Goal: Task Accomplishment & Management: Use online tool/utility

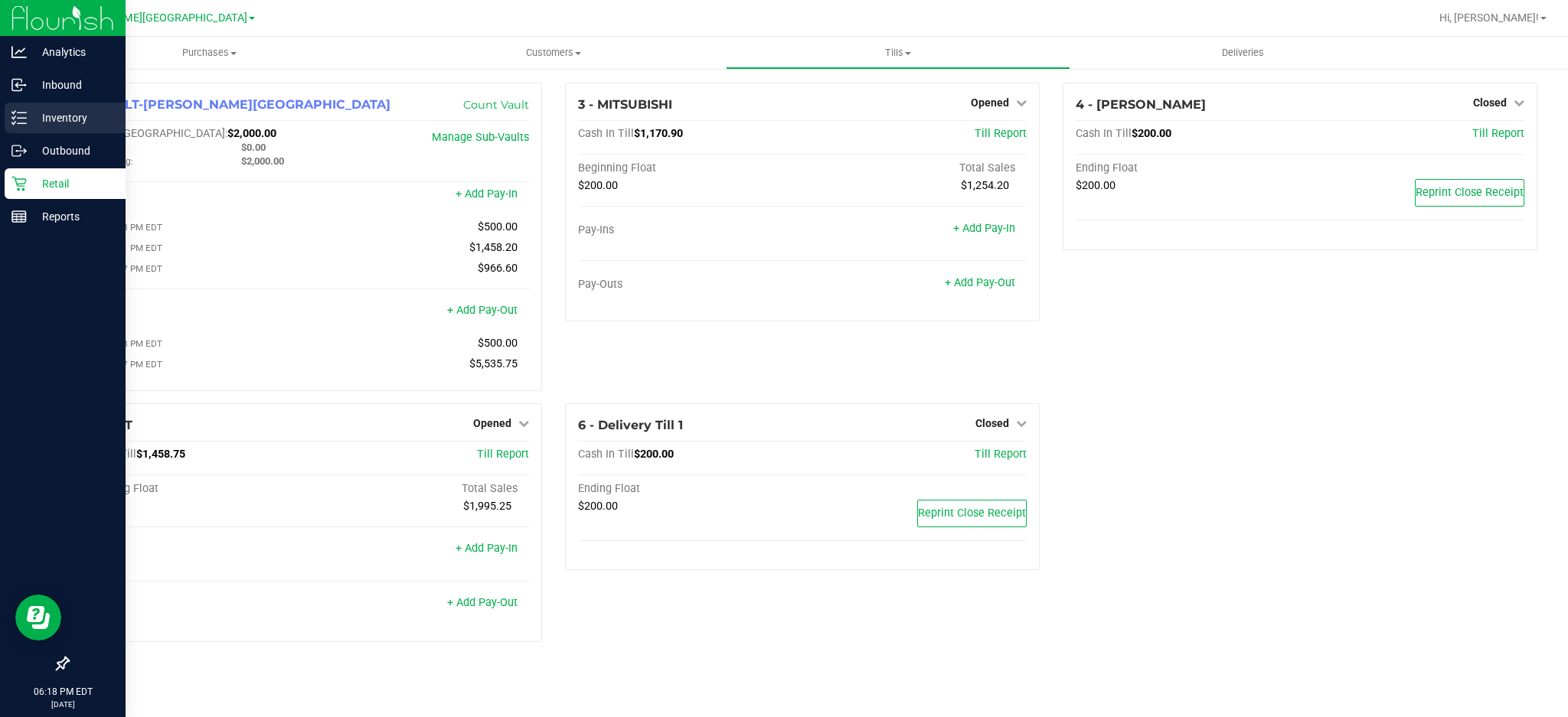
click at [55, 127] on p "Inventory" at bounding box center [72, 117] width 92 height 18
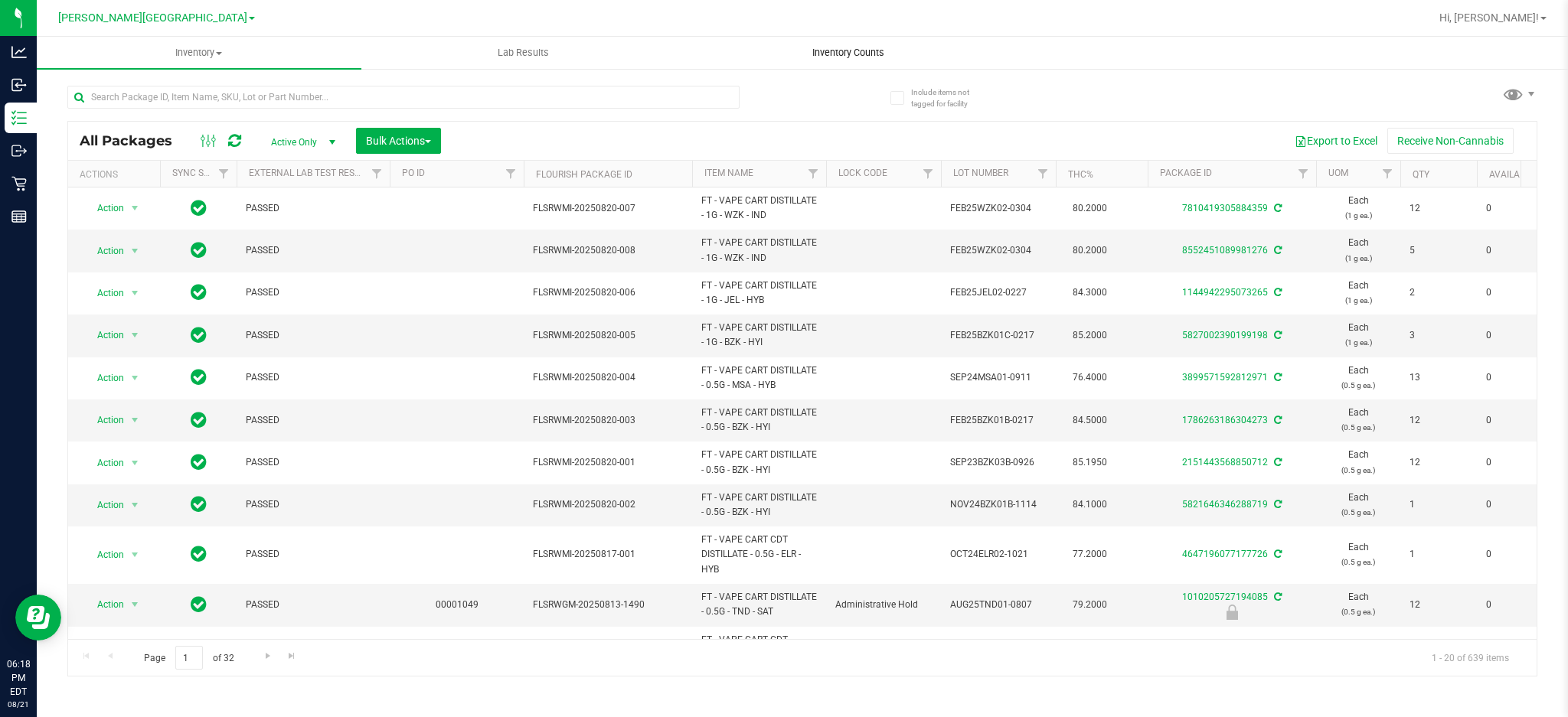
click at [856, 52] on span "Inventory Counts" at bounding box center [847, 53] width 113 height 14
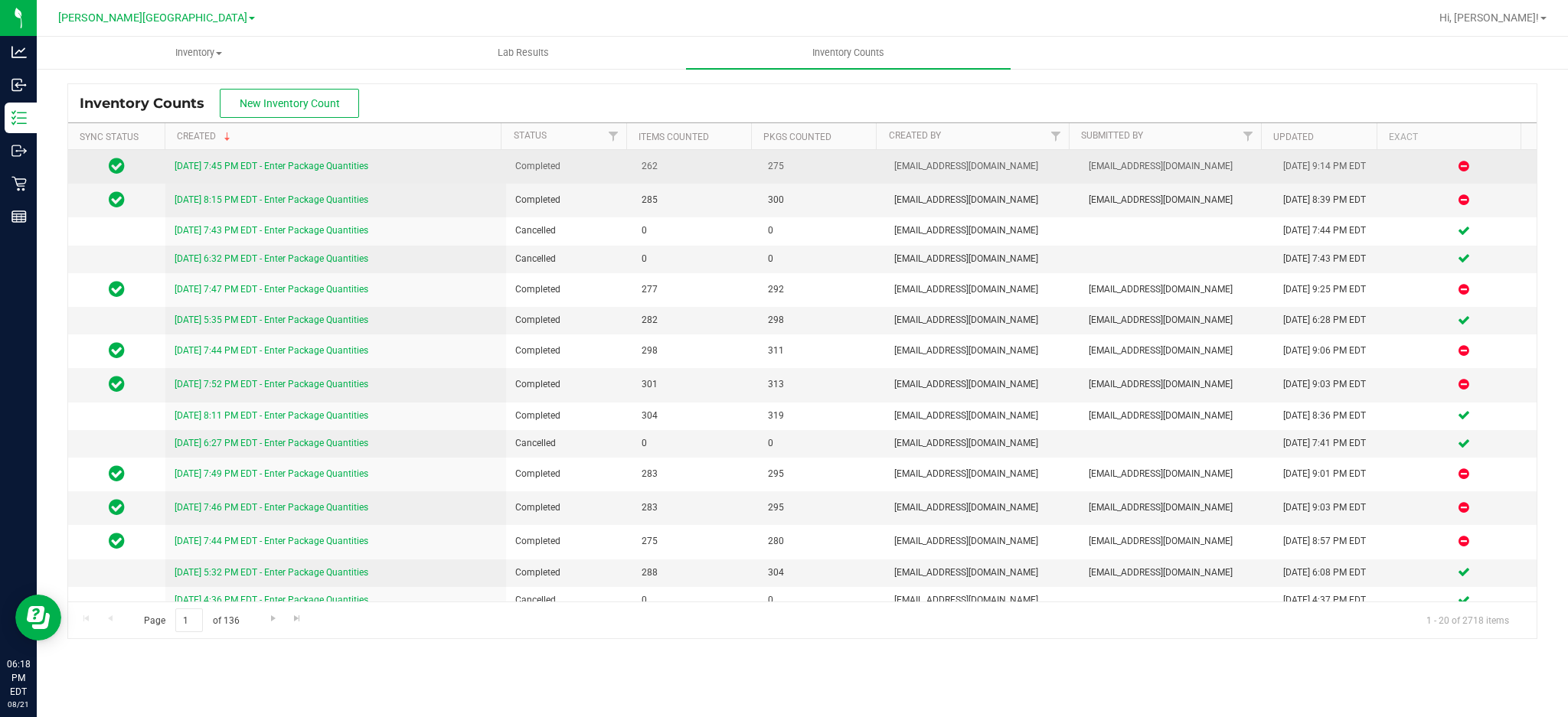
click at [298, 170] on link "[DATE] 7:45 PM EDT - Enter Package Quantities" at bounding box center [272, 166] width 194 height 10
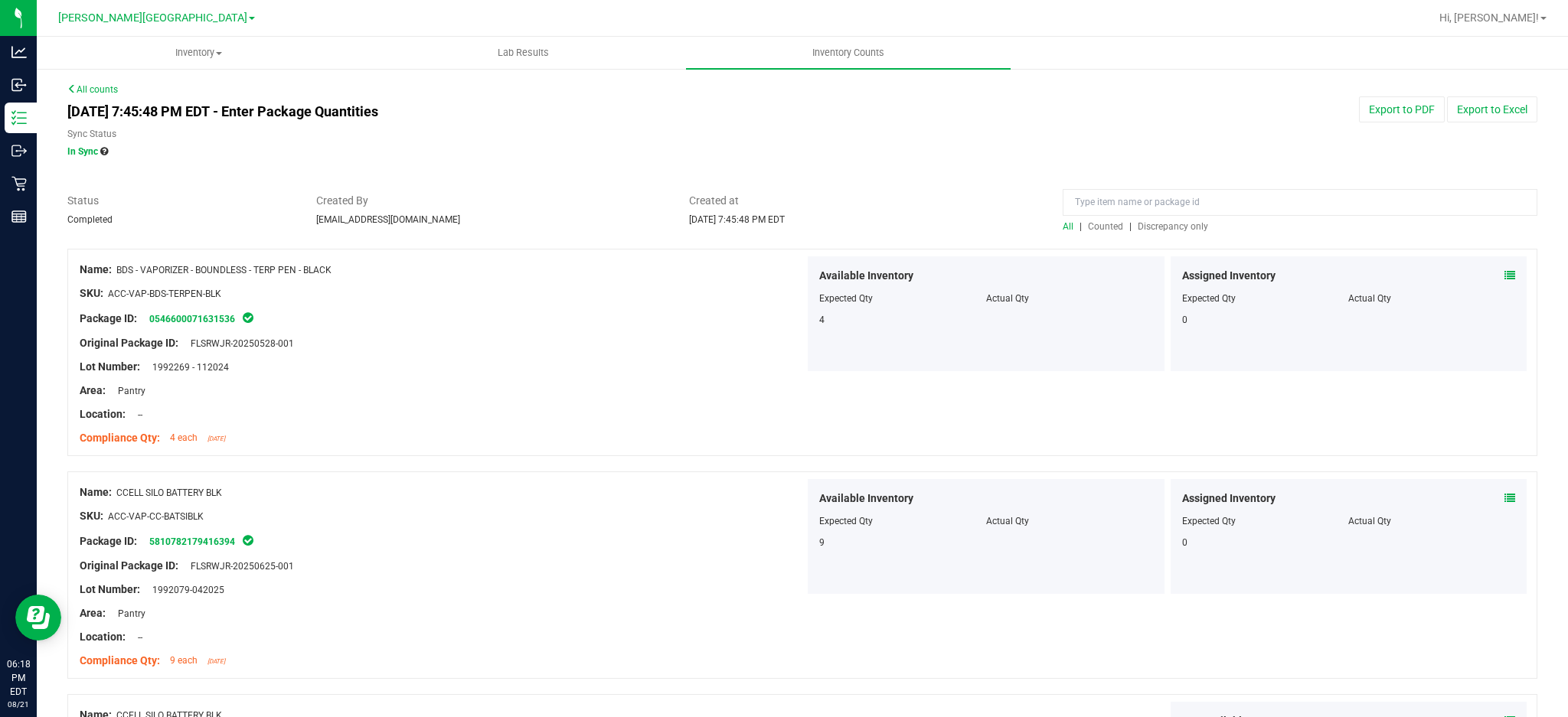
click at [1147, 227] on span "Discrepancy only" at bounding box center [1173, 227] width 71 height 10
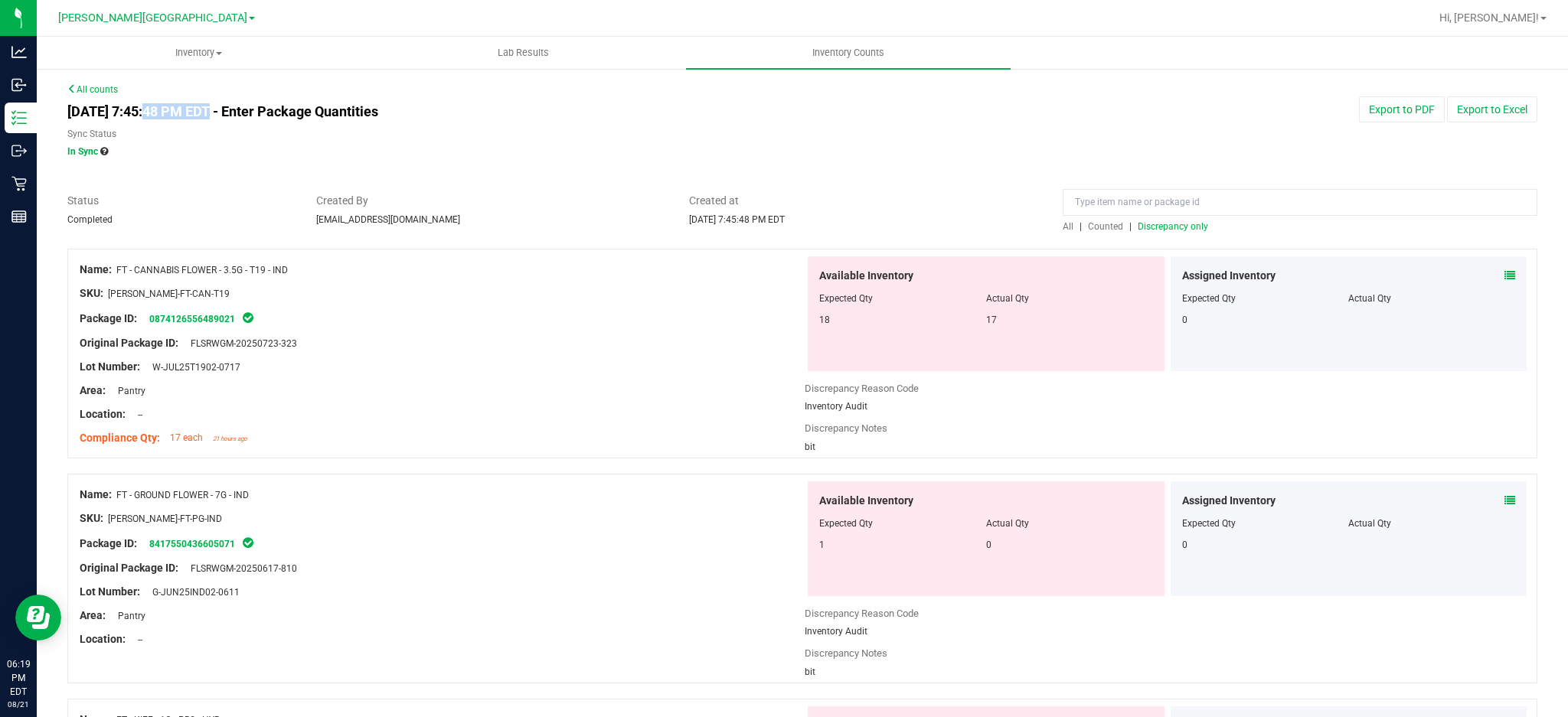
drag, startPoint x: 147, startPoint y: 111, endPoint x: 206, endPoint y: 120, distance: 59.7
click at [206, 120] on div "[DATE] 7:45:48 PM EDT - Enter Package Quantities Sync Status In Sync" at bounding box center [491, 128] width 871 height 62
click at [661, 386] on div "Area: Pantry" at bounding box center [441, 390] width 725 height 16
click at [91, 92] on link "All counts" at bounding box center [92, 90] width 51 height 10
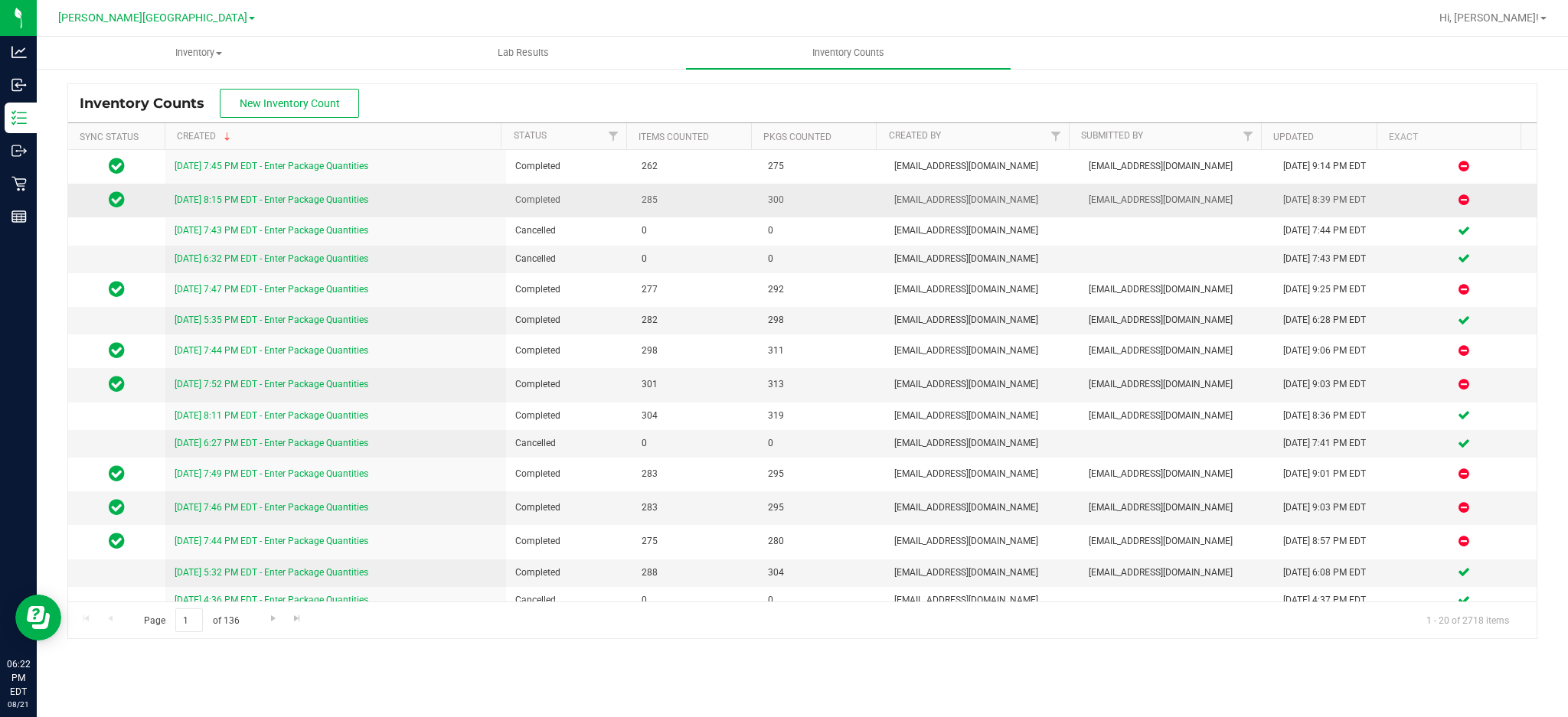
click at [271, 195] on link "[DATE] 8:15 PM EDT - Enter Package Quantities" at bounding box center [272, 200] width 194 height 10
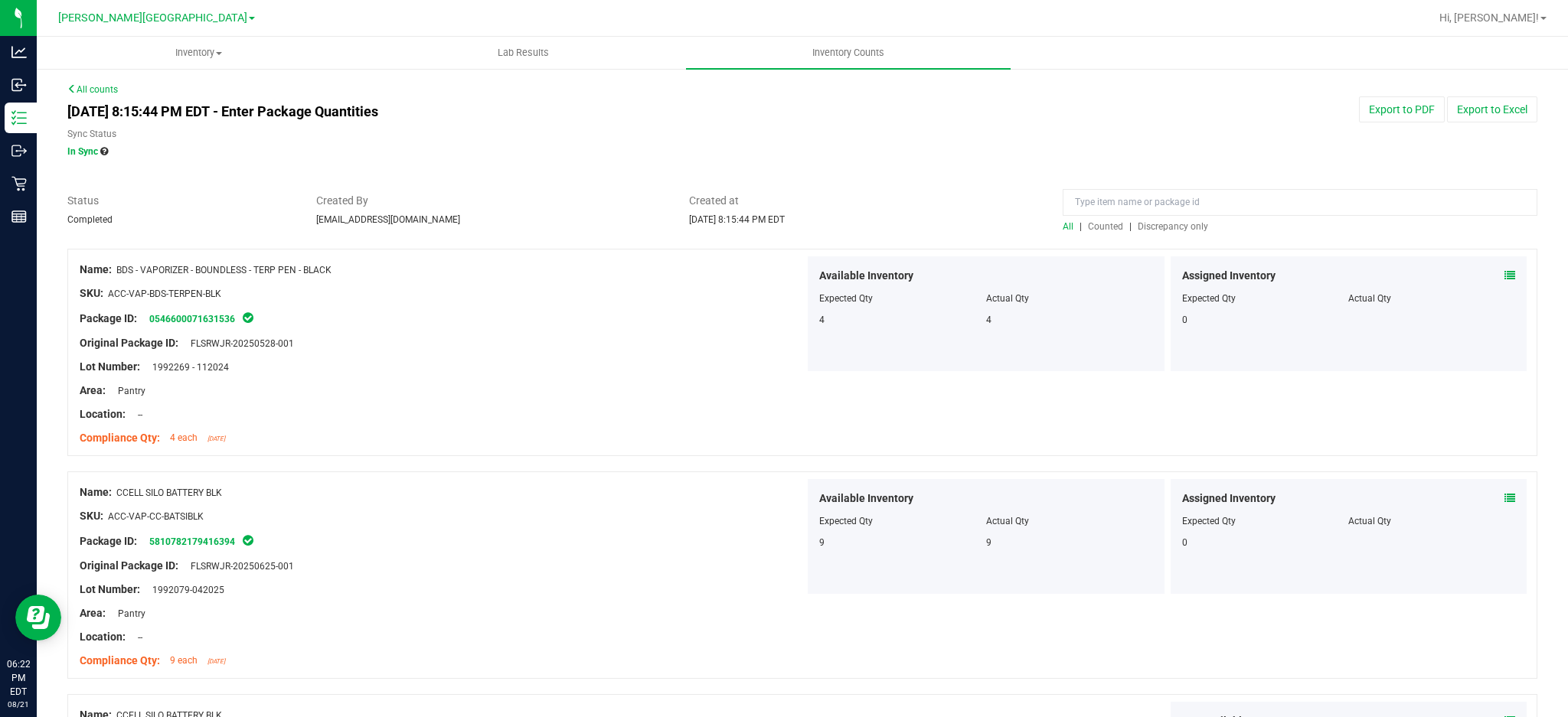
click at [1171, 231] on span "Discrepancy only" at bounding box center [1173, 227] width 71 height 10
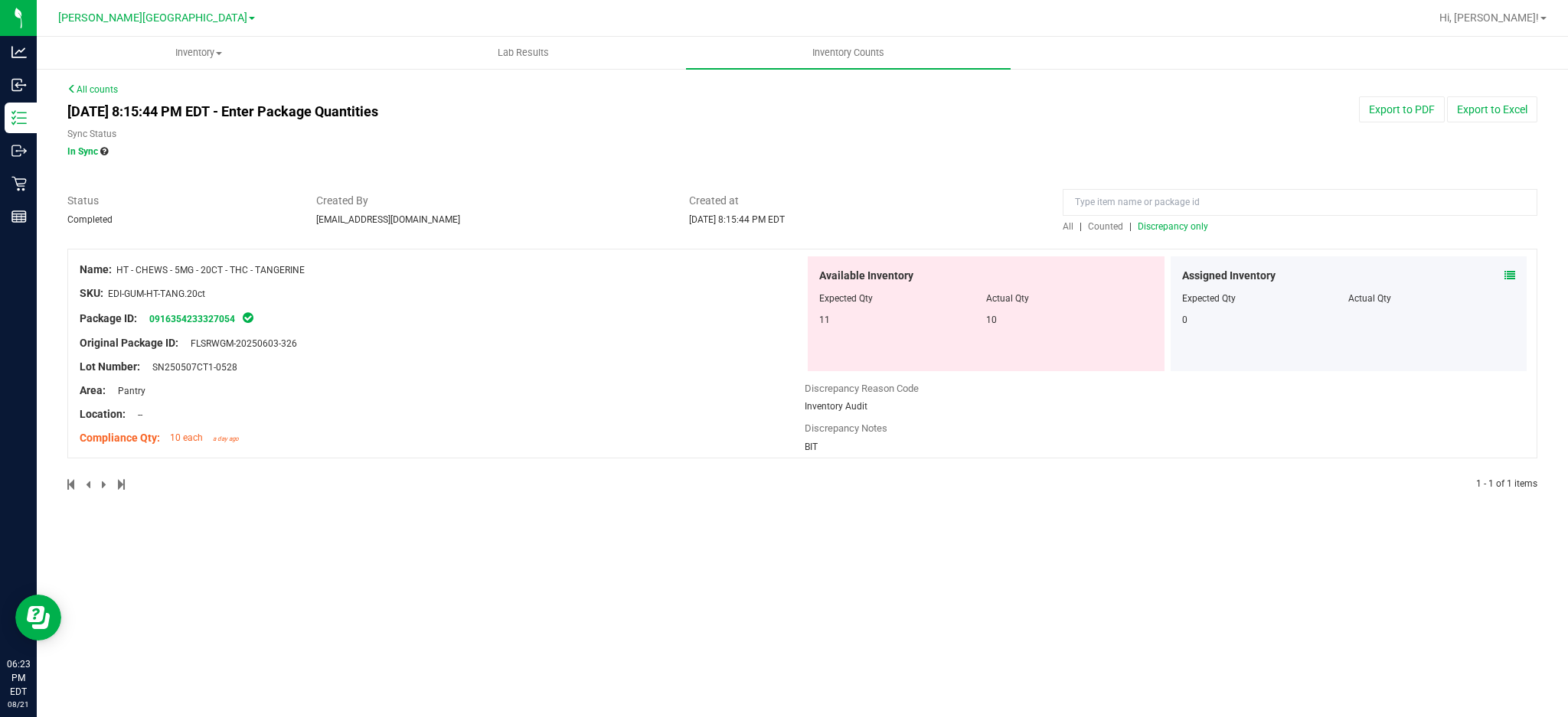
click at [96, 81] on div "All counts [DATE] 8:15:44 PM EDT - Enter Package Quantities Sync Status In Sync…" at bounding box center [803, 296] width 1532 height 458
click at [839, 46] on span "Inventory Counts" at bounding box center [847, 53] width 113 height 14
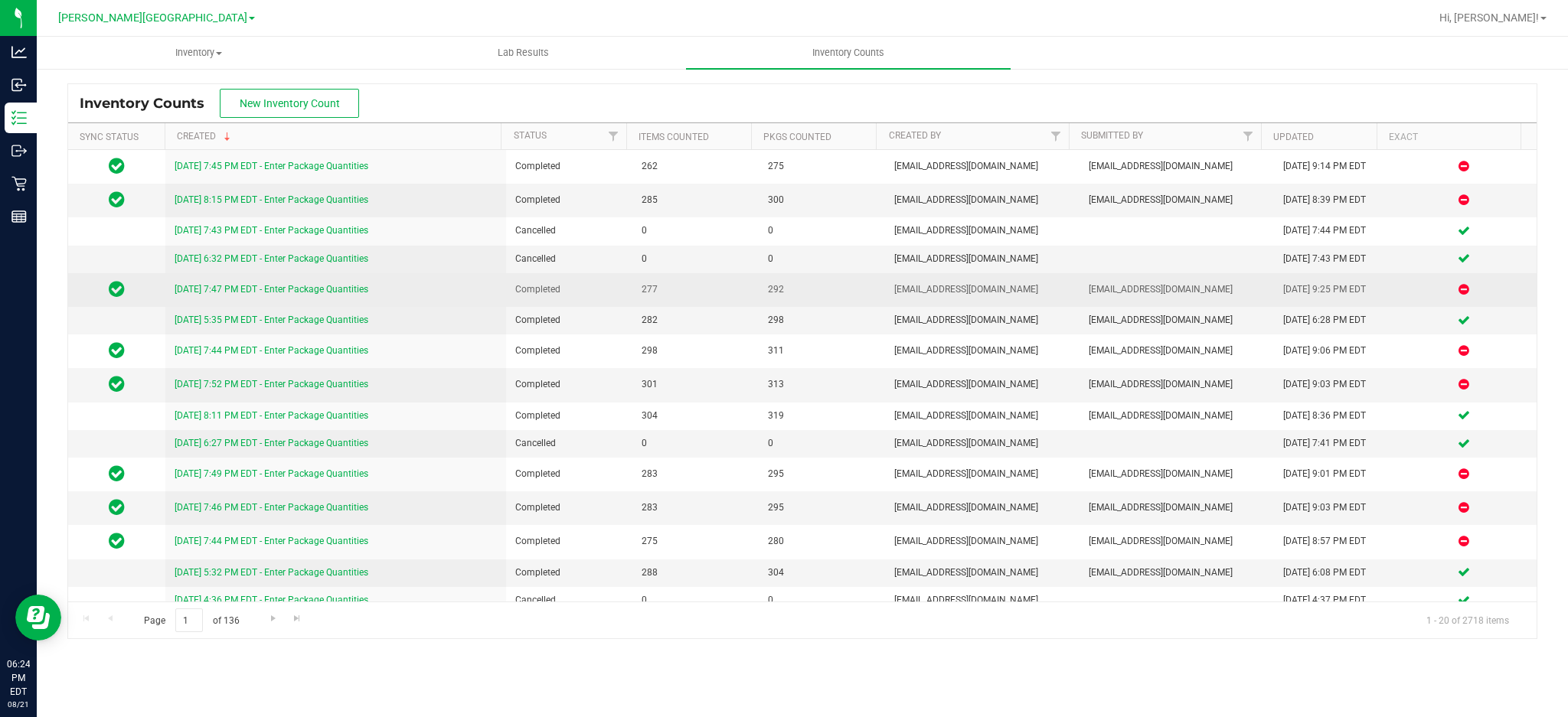
click at [297, 284] on link "[DATE] 7:47 PM EDT - Enter Package Quantities" at bounding box center [272, 290] width 194 height 10
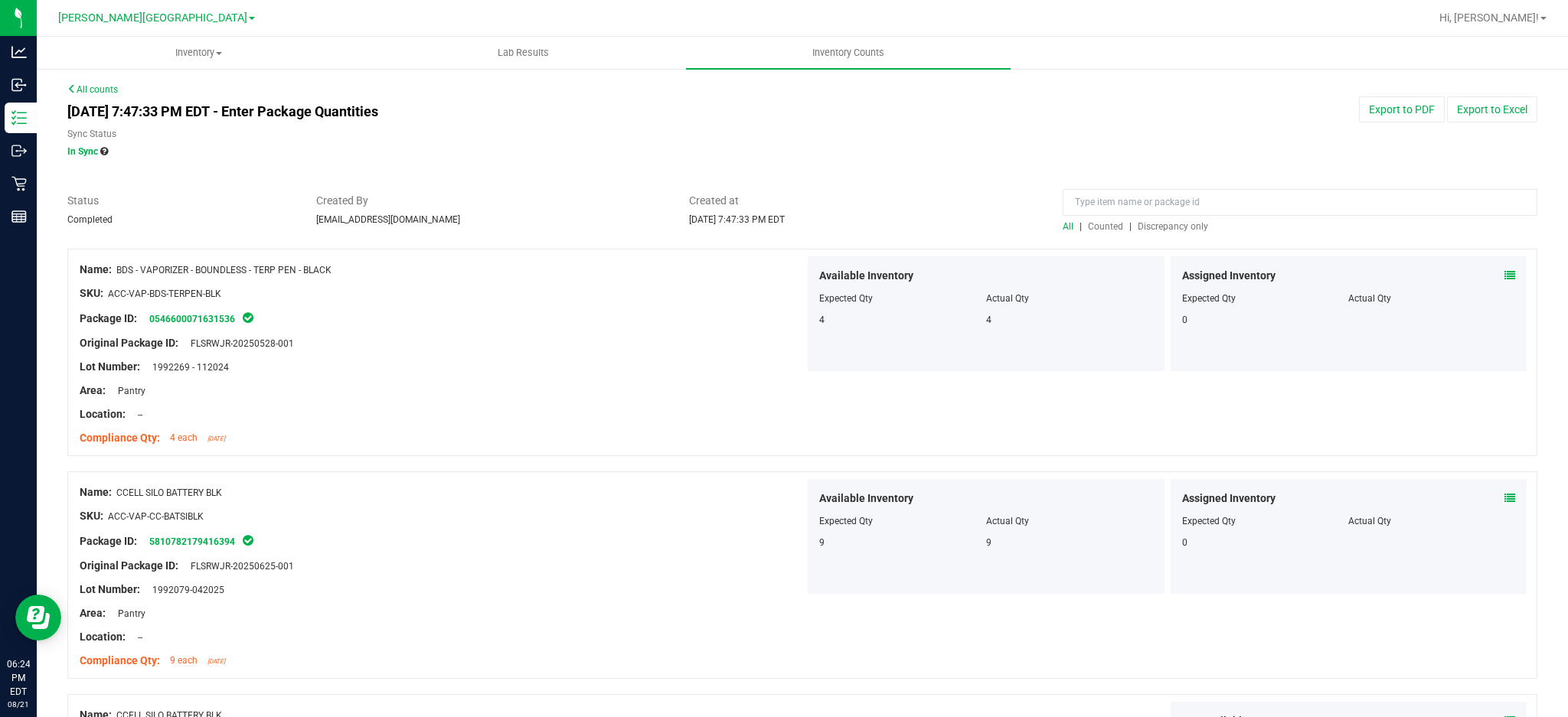
click at [1164, 226] on span "Discrepancy only" at bounding box center [1173, 227] width 71 height 10
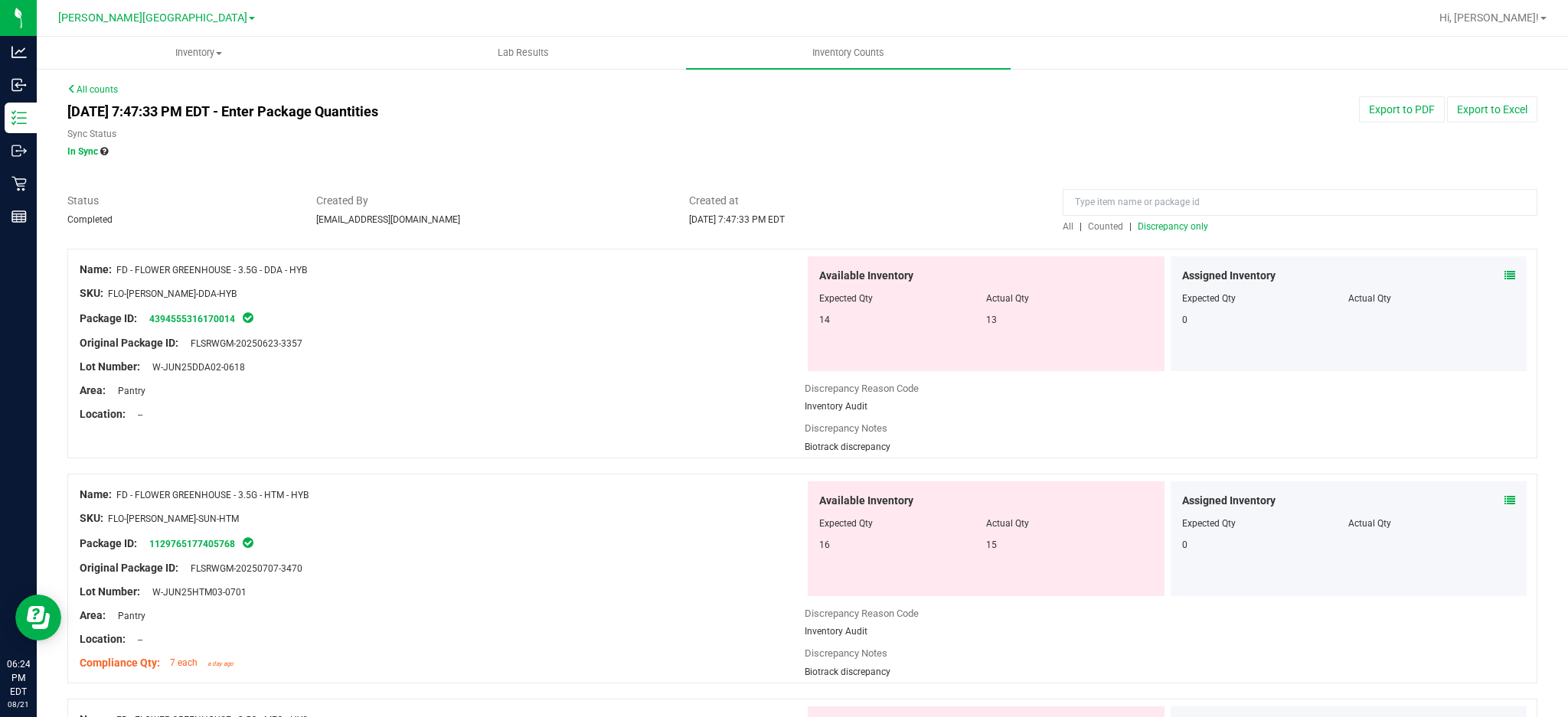
click at [93, 90] on link "All counts" at bounding box center [92, 90] width 51 height 10
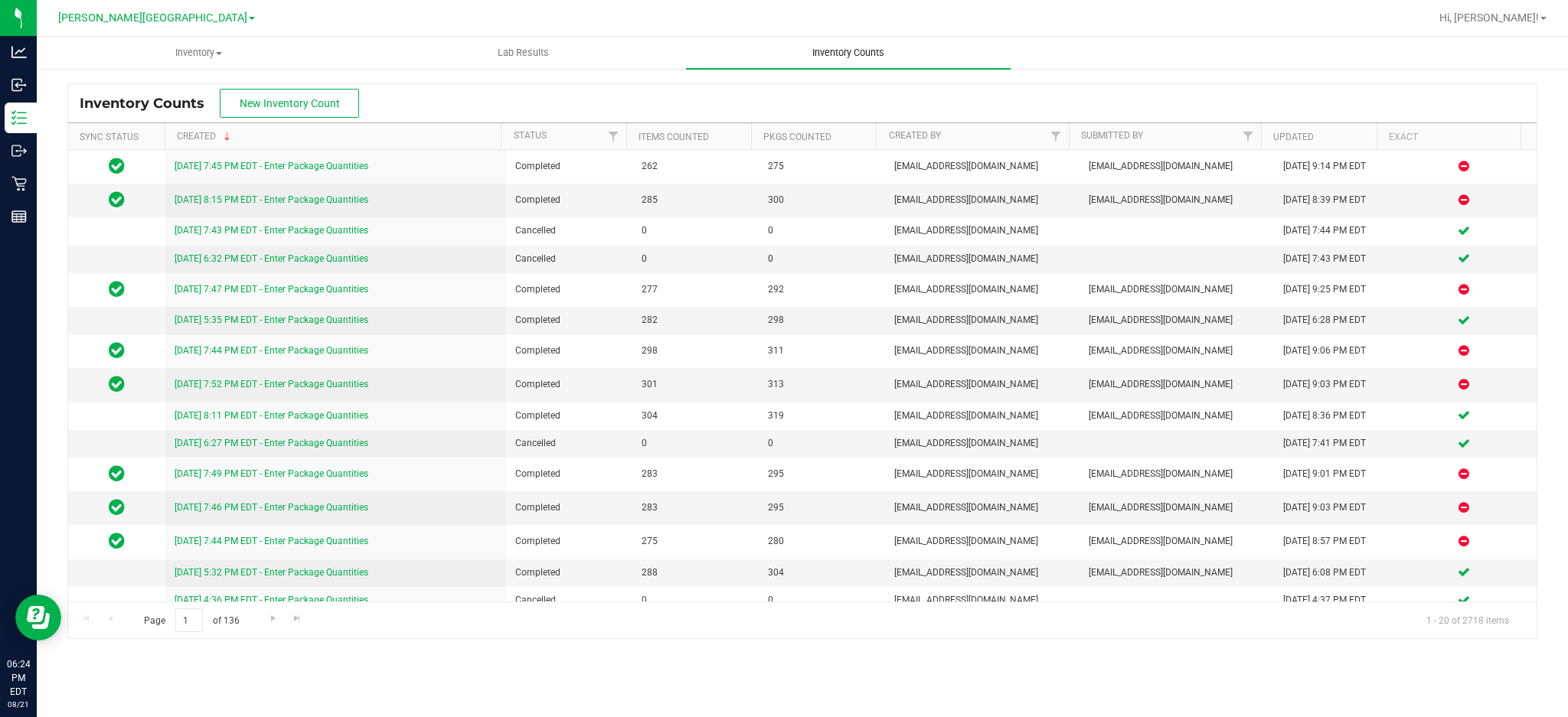
click at [859, 48] on span "Inventory Counts" at bounding box center [847, 53] width 113 height 14
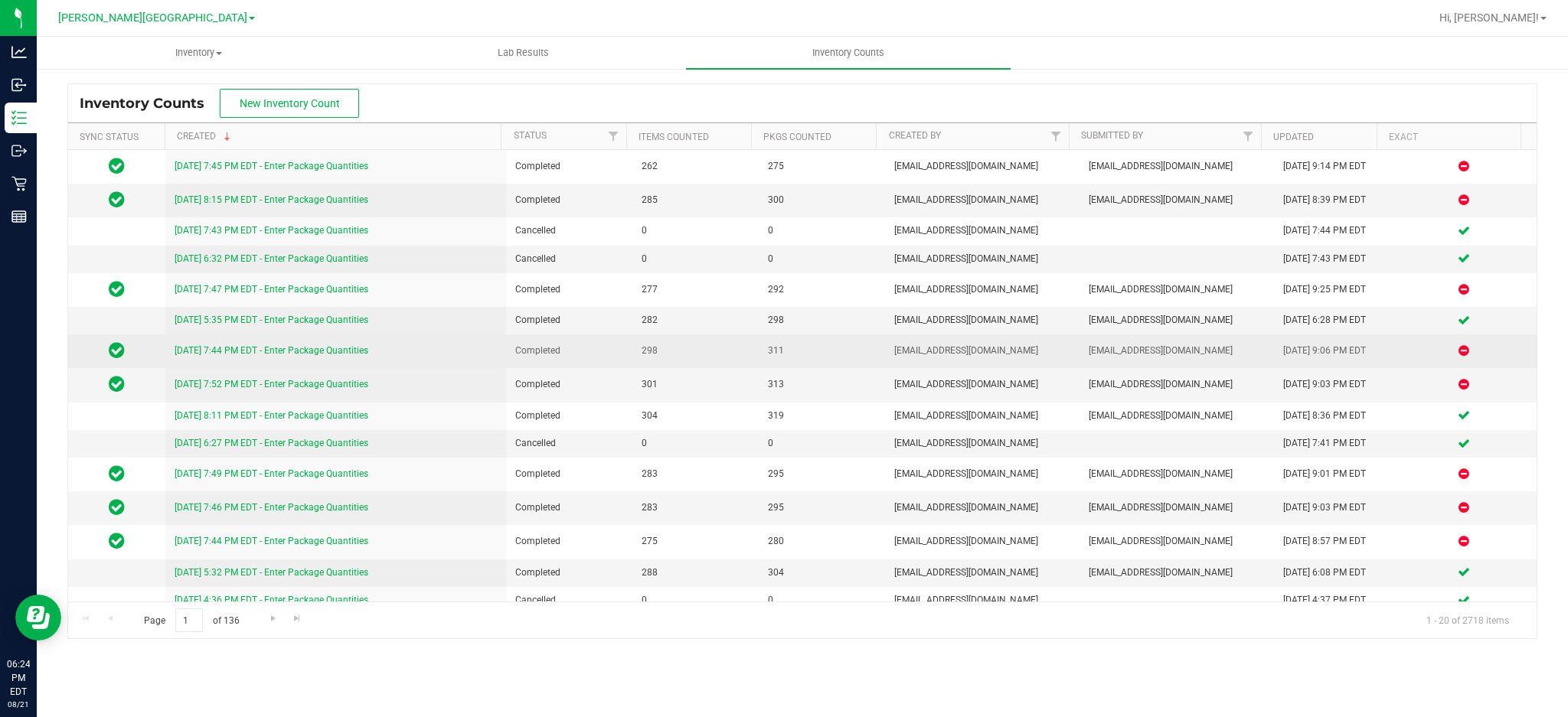
click at [346, 346] on link "[DATE] 7:44 PM EDT - Enter Package Quantities" at bounding box center [272, 351] width 194 height 10
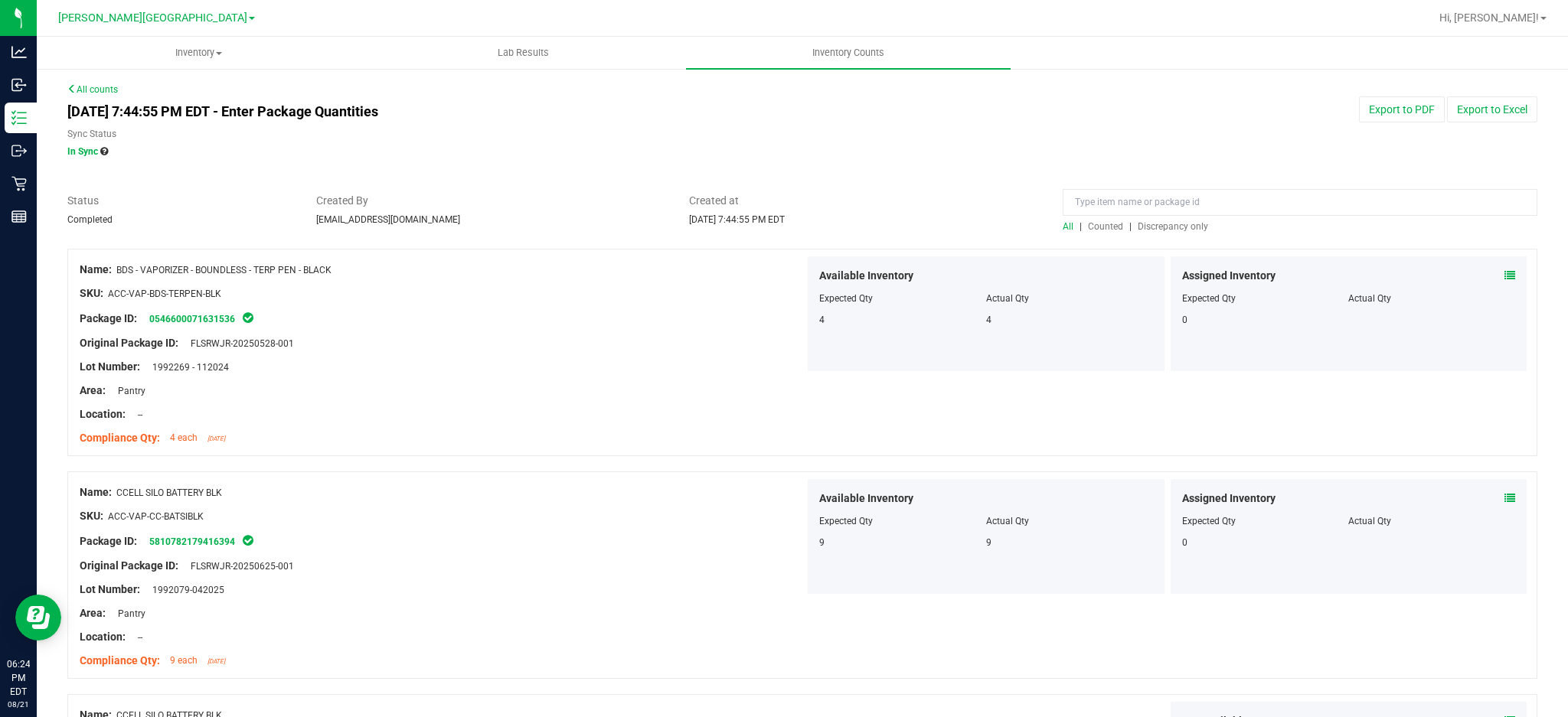
click at [1153, 223] on span "Discrepancy only" at bounding box center [1173, 227] width 71 height 10
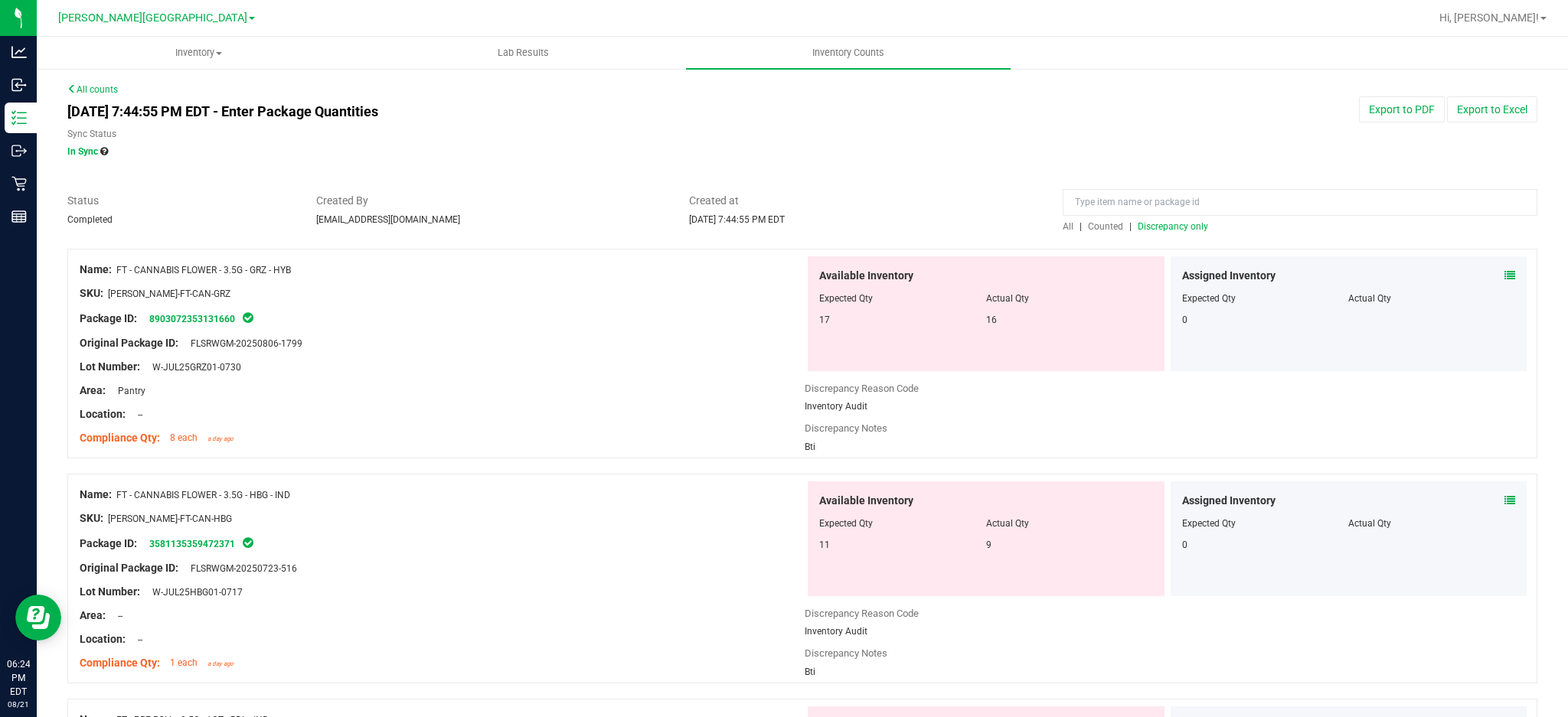
click at [86, 86] on link "All counts" at bounding box center [92, 90] width 51 height 10
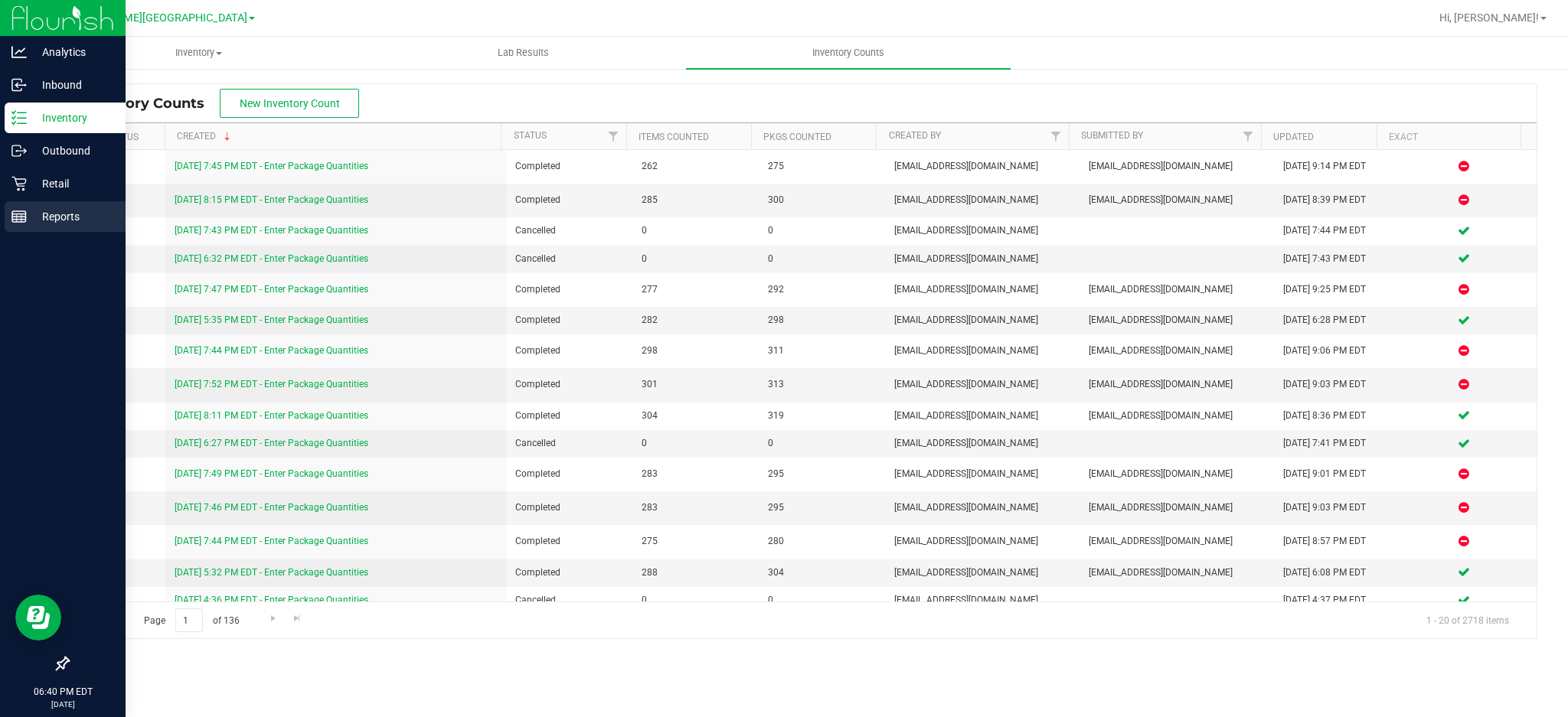
click at [39, 214] on p "Reports" at bounding box center [72, 216] width 92 height 18
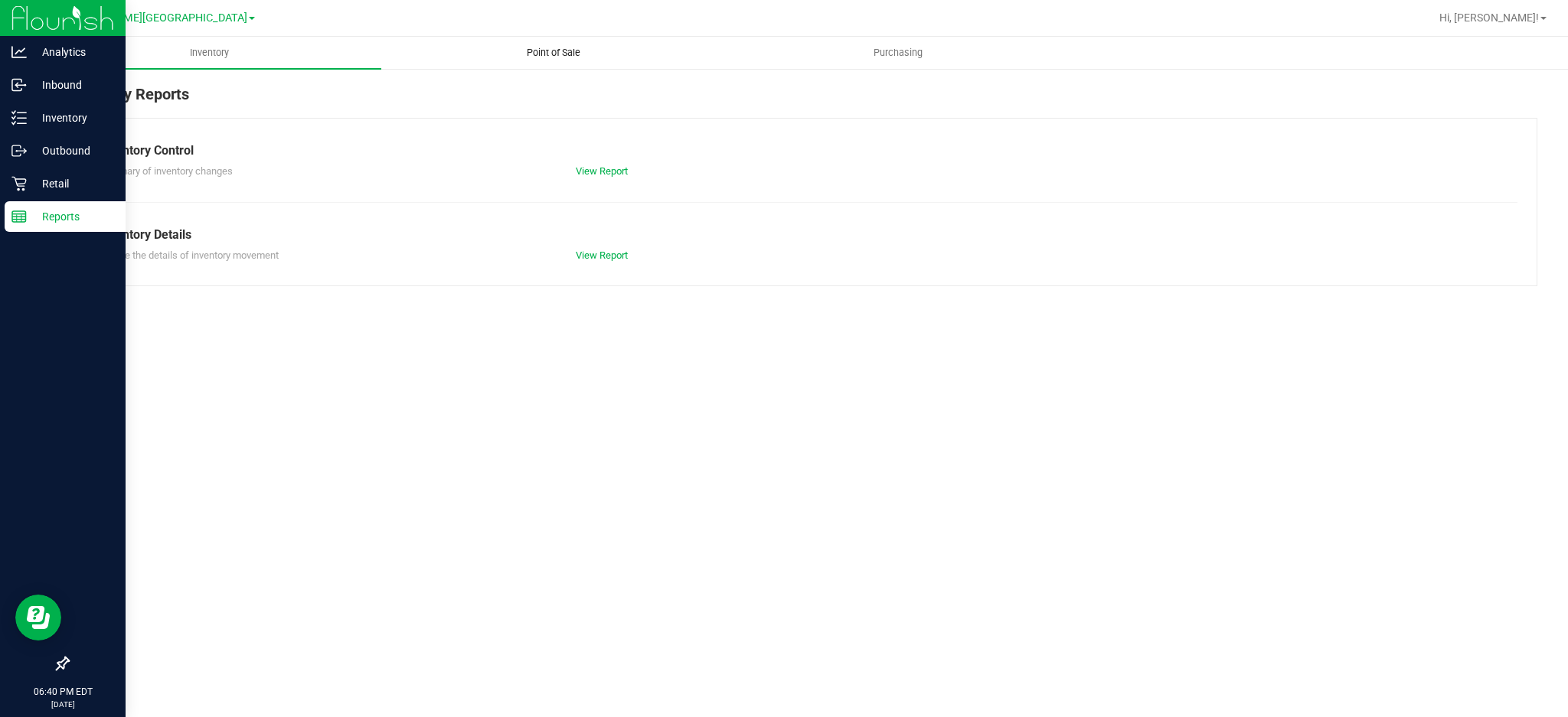
click at [540, 49] on span "Point of Sale" at bounding box center [553, 53] width 95 height 14
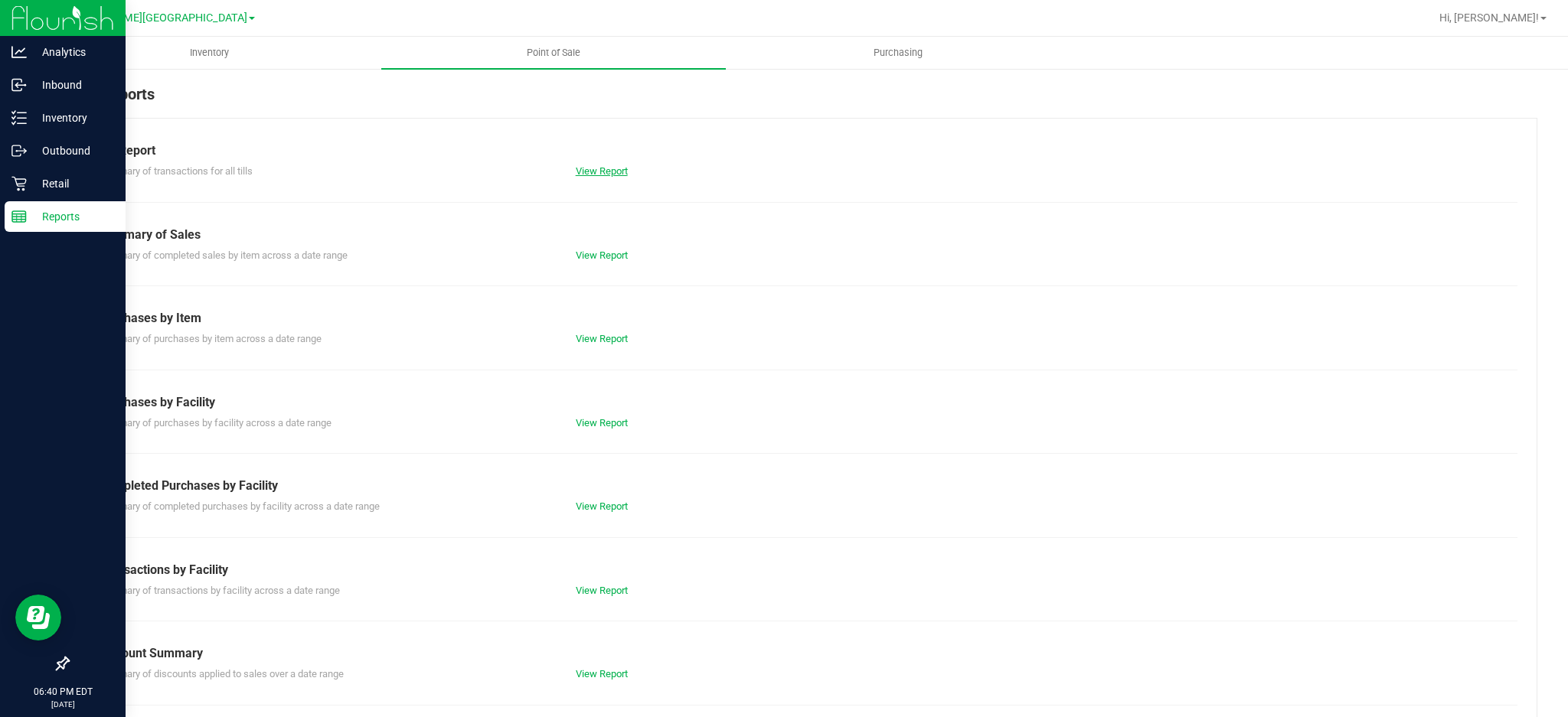
click at [589, 170] on link "View Report" at bounding box center [602, 171] width 52 height 11
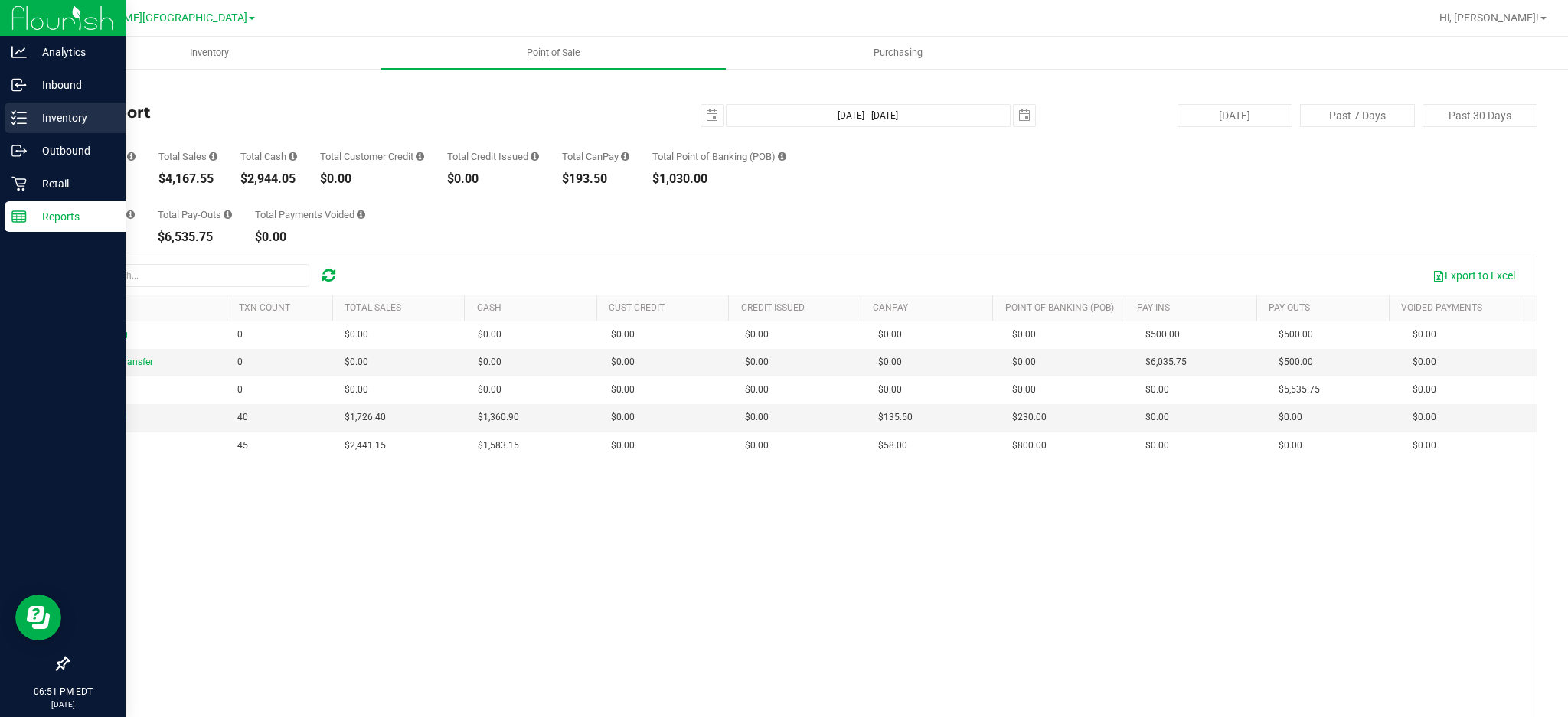
click at [46, 120] on p "Inventory" at bounding box center [72, 117] width 92 height 18
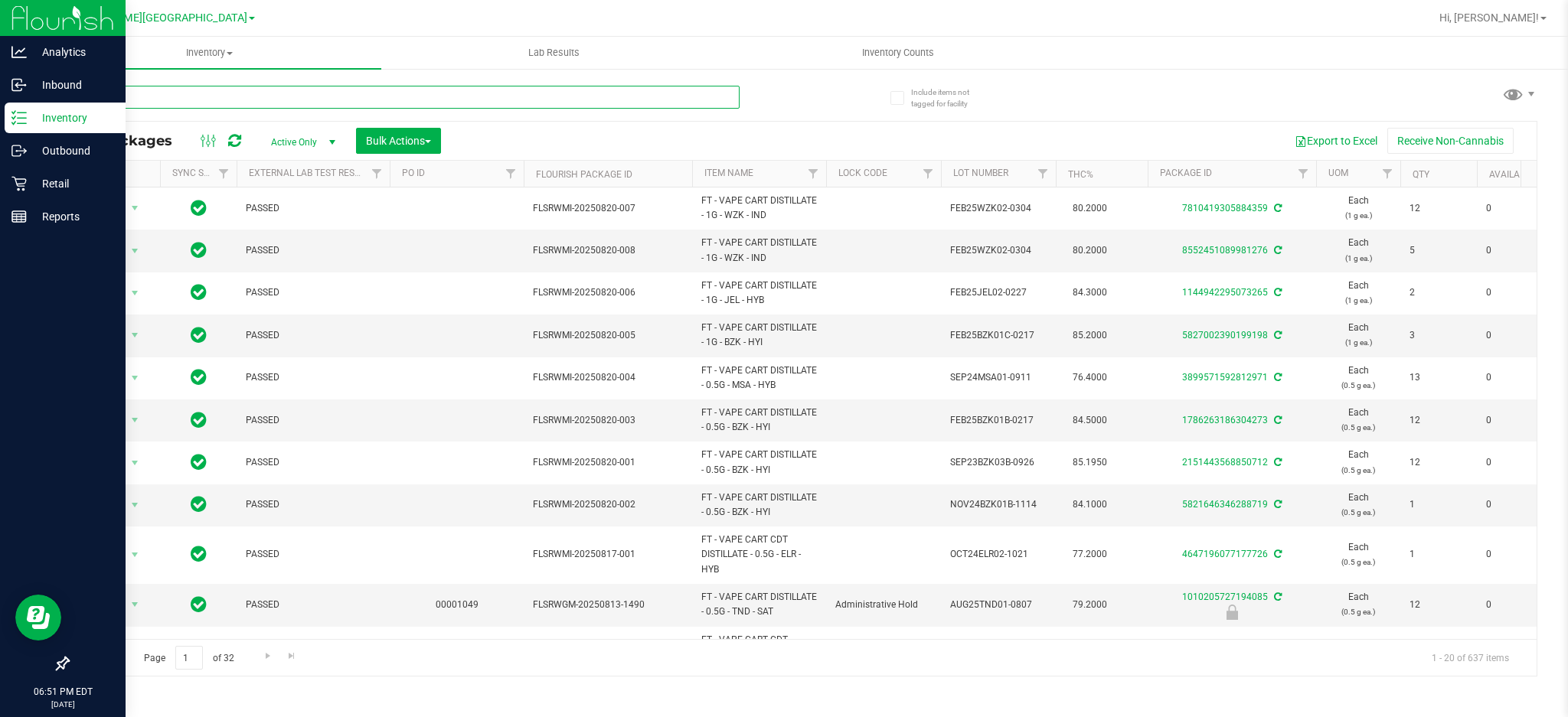
click at [344, 104] on input "text" at bounding box center [403, 97] width 672 height 23
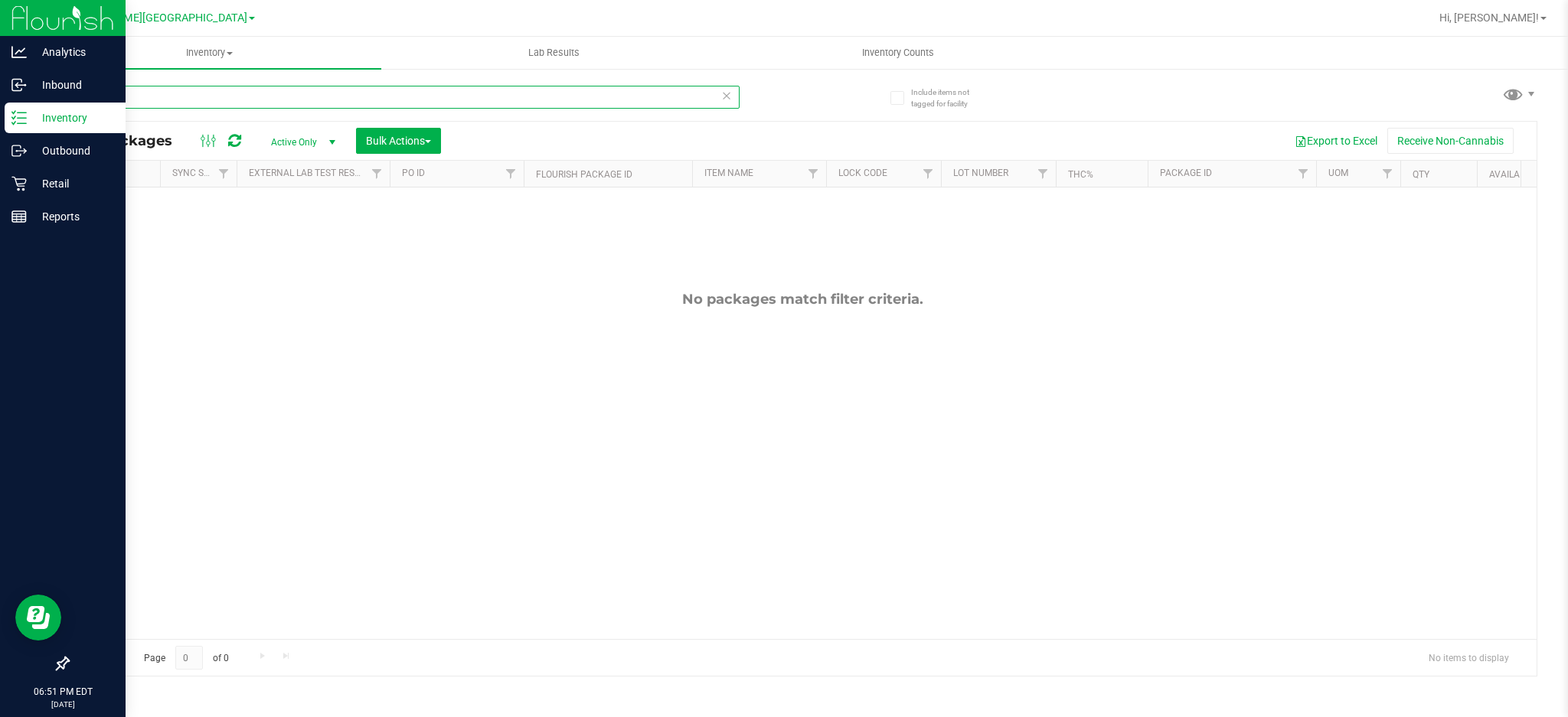
type input "l"
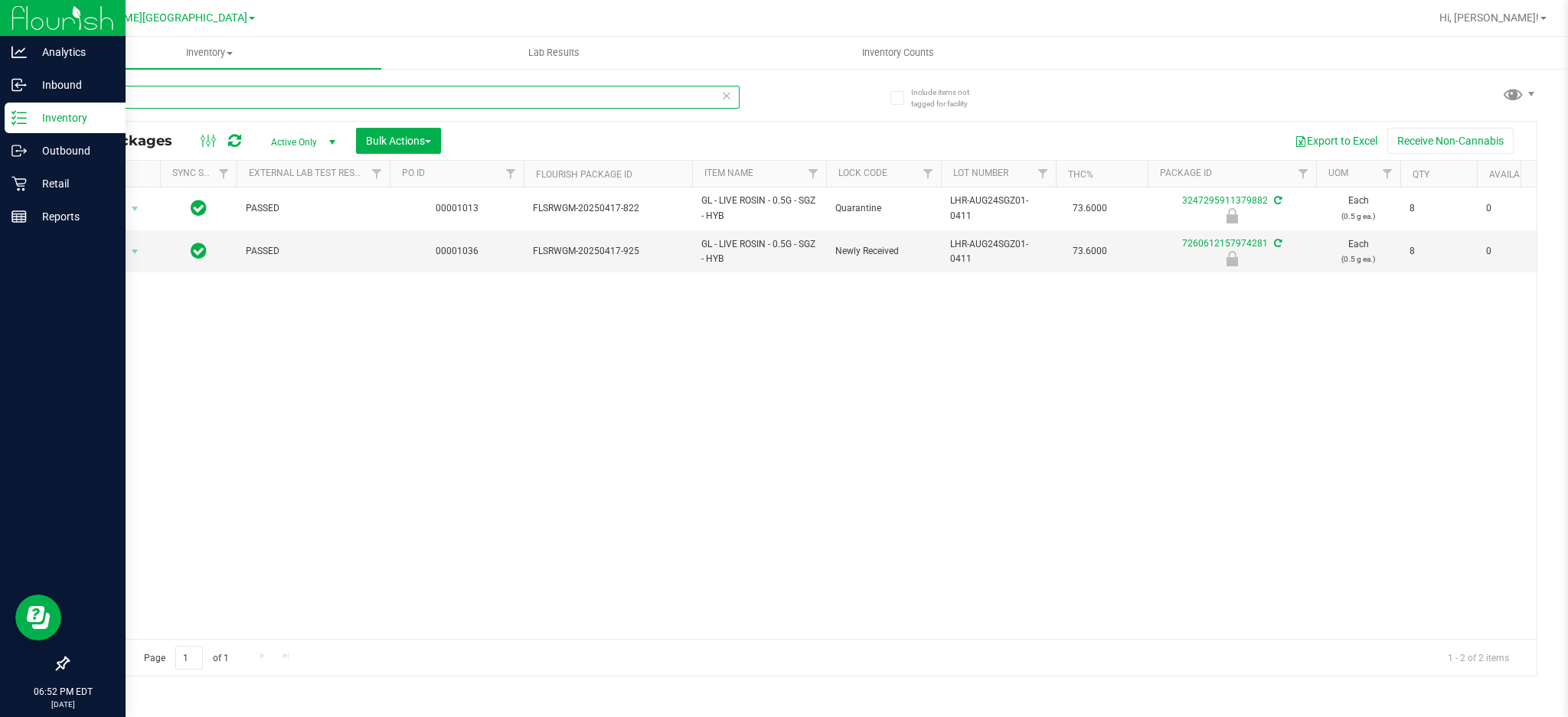
type input "sgz"
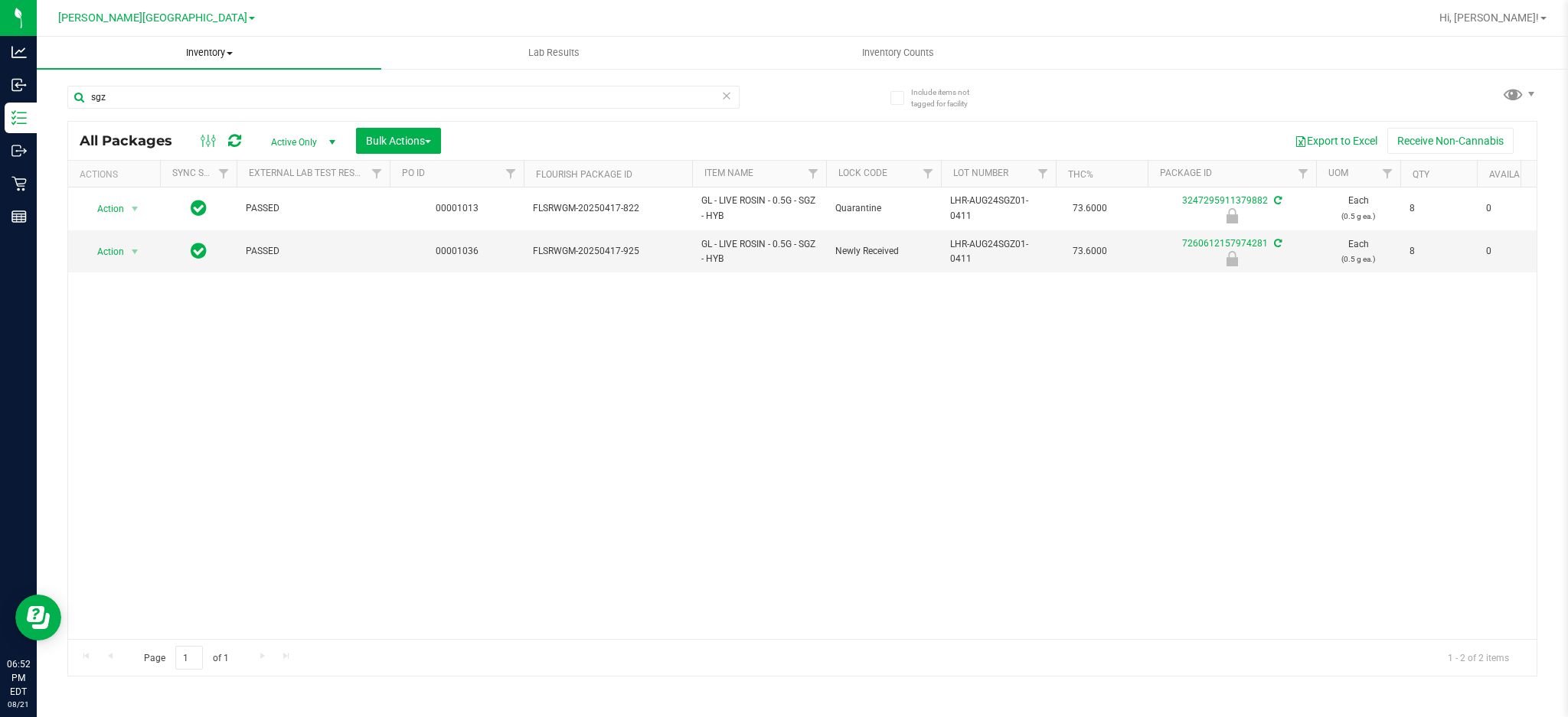
drag, startPoint x: 0, startPoint y: 16, endPoint x: 168, endPoint y: 60, distance: 173.7
click at [9, 17] on div at bounding box center [18, 18] width 37 height 37
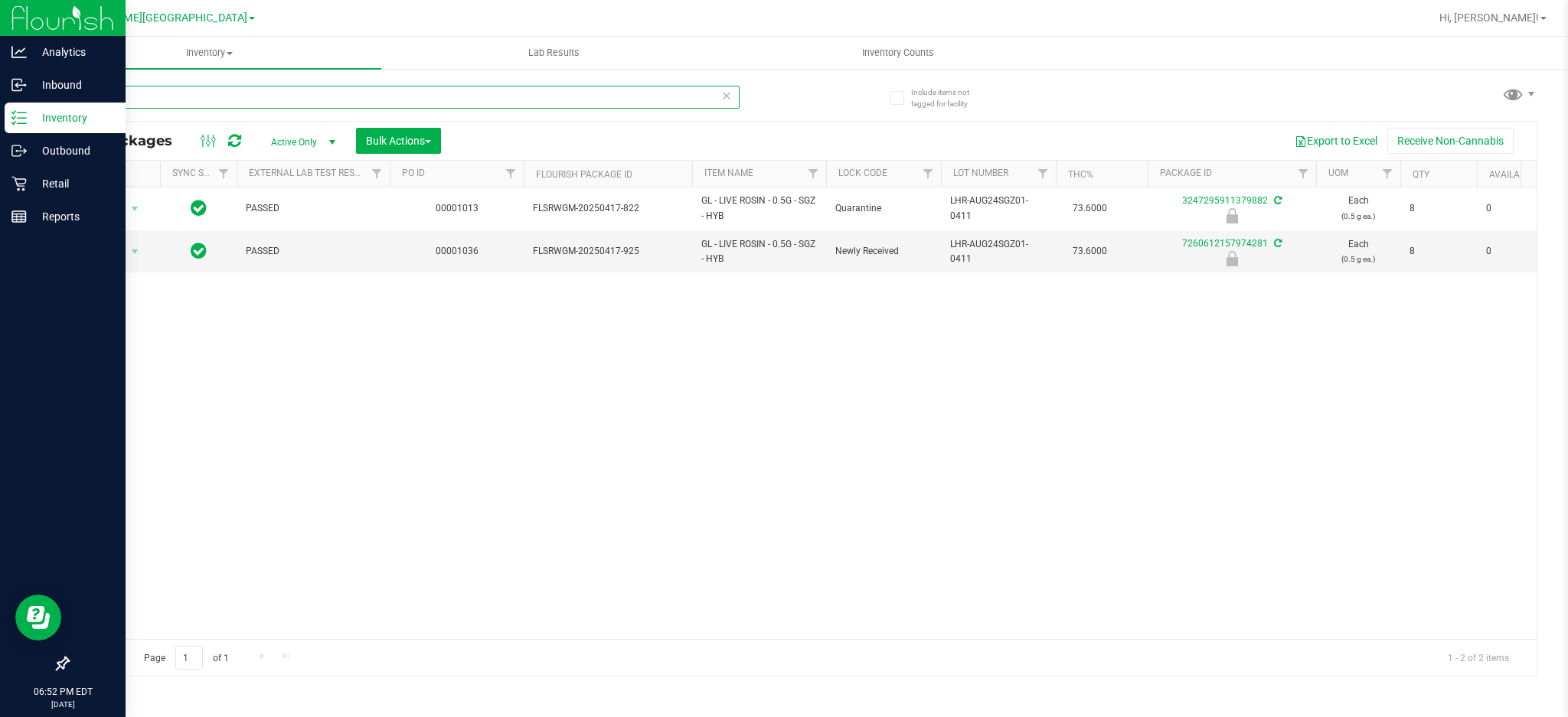
drag, startPoint x: 195, startPoint y: 97, endPoint x: 0, endPoint y: 2, distance: 216.9
click at [0, 31] on div "Analytics Inbound Inventory Outbound Retail Reports 06:52 PM EDT [DATE] 08/21 […" at bounding box center [784, 358] width 1568 height 717
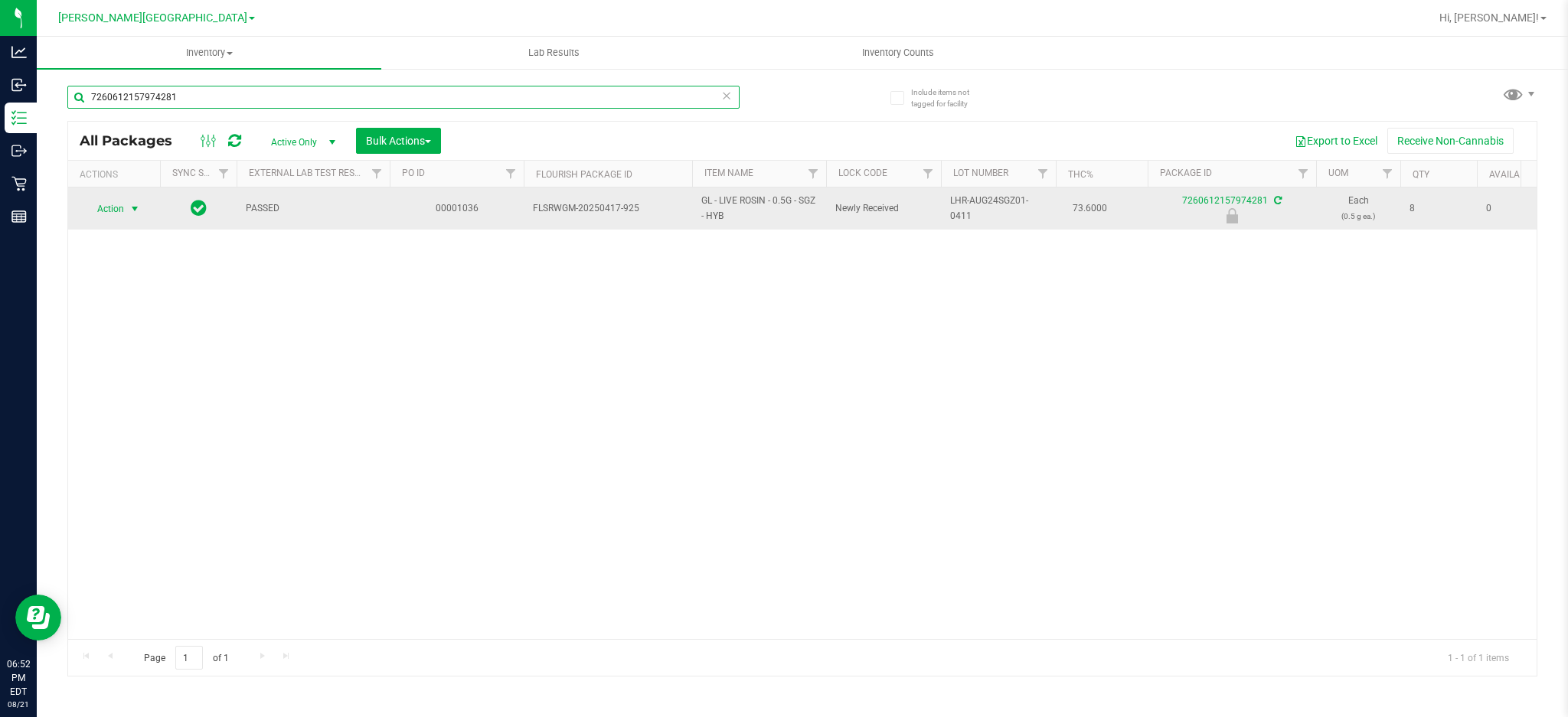
type input "7260612157974281"
click at [108, 203] on span "Action" at bounding box center [104, 209] width 41 height 22
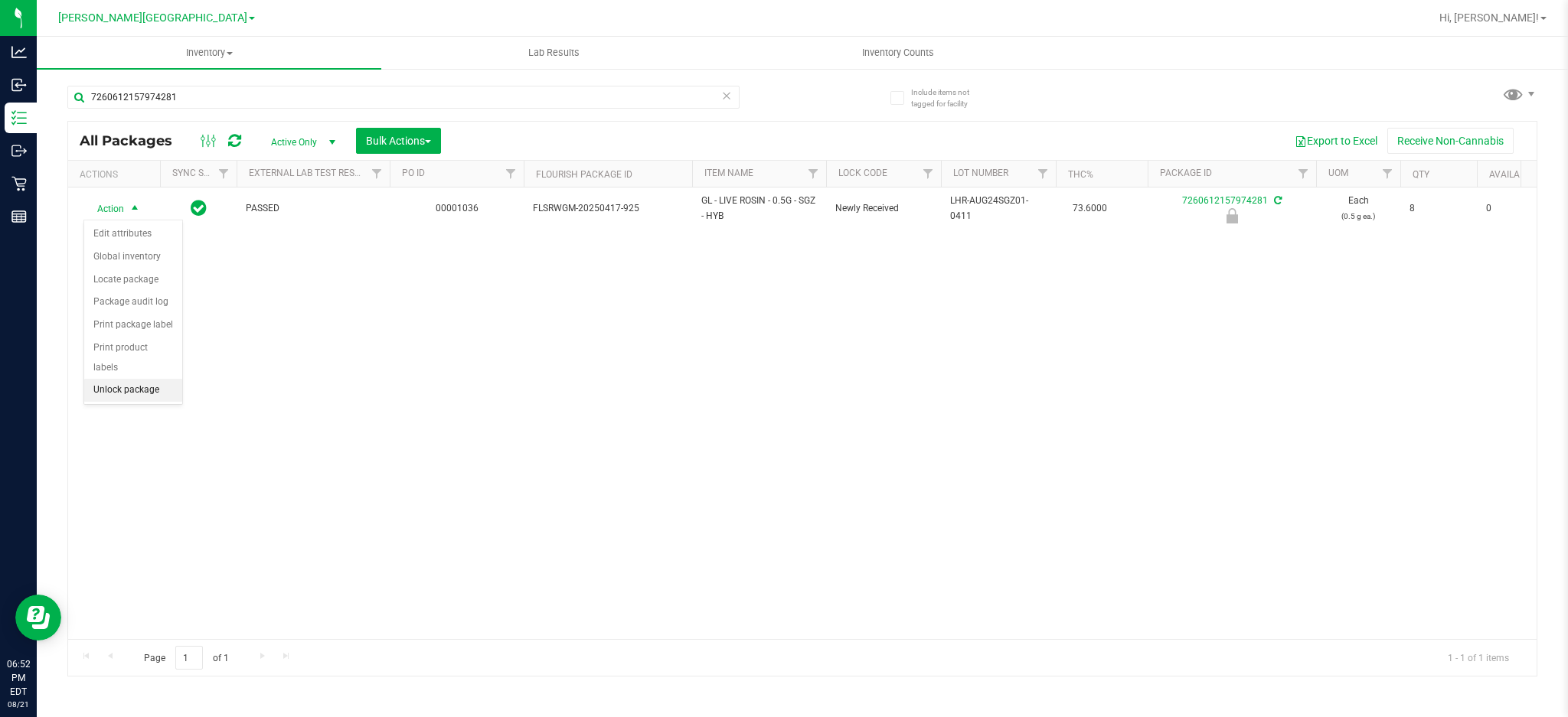
click at [122, 400] on li "Unlock package" at bounding box center [134, 390] width 98 height 23
